Goal: Task Accomplishment & Management: Manage account settings

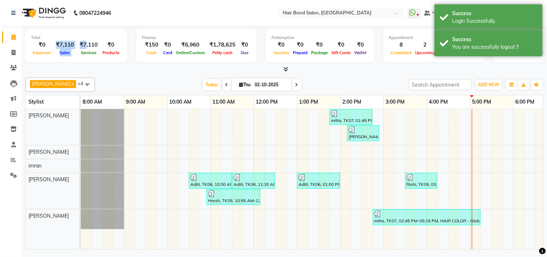
drag, startPoint x: 55, startPoint y: 44, endPoint x: 84, endPoint y: 44, distance: 29.6
click at [84, 44] on div "₹0 Expenses ₹7,110 Sales ₹7,110 Services ₹0 Products" at bounding box center [76, 49] width 90 height 16
click at [130, 78] on div "[PERSON_NAME] x [PERSON_NAME] x [PERSON_NAME] x [PERSON_NAME] x +4 Select All […" at bounding box center [284, 85] width 518 height 14
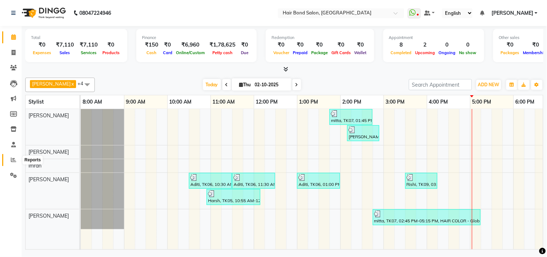
click at [8, 160] on span at bounding box center [13, 160] width 13 height 8
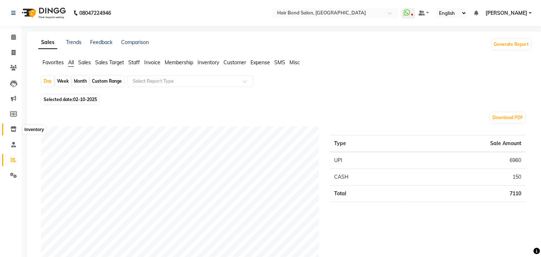
click at [12, 131] on icon at bounding box center [13, 128] width 6 height 5
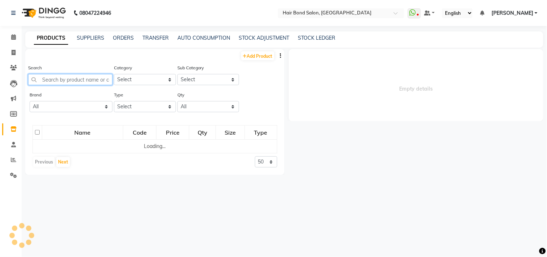
click at [76, 79] on input "text" at bounding box center [70, 79] width 84 height 11
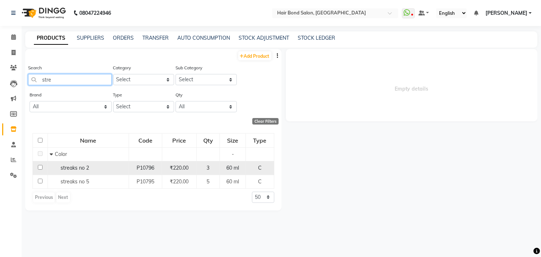
type input "stre"
click at [123, 171] on div "streaks no 2" at bounding box center [88, 168] width 77 height 8
select select
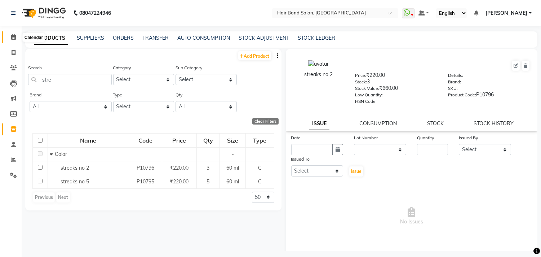
click at [16, 37] on span at bounding box center [13, 37] width 13 height 8
